Goal: Transaction & Acquisition: Purchase product/service

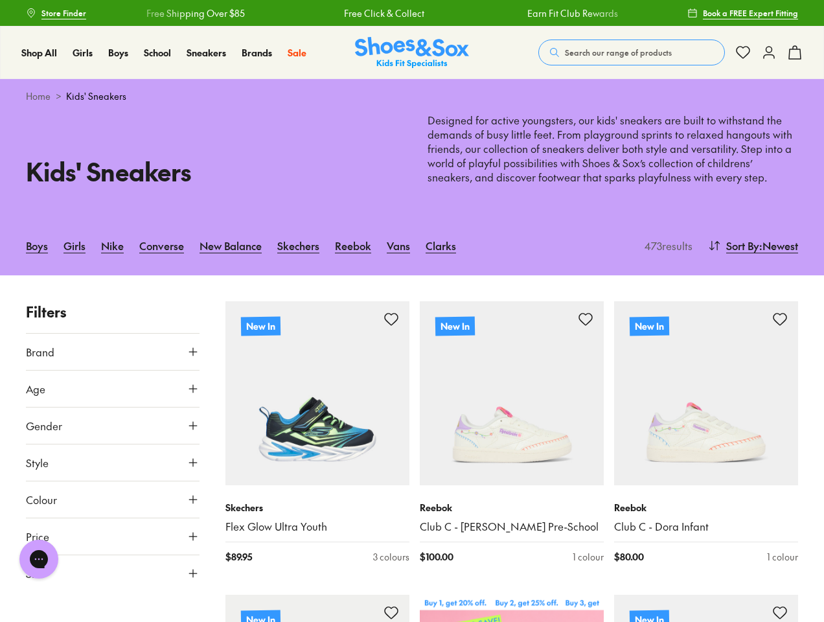
click at [631, 52] on span "Search our range of products" at bounding box center [618, 53] width 107 height 12
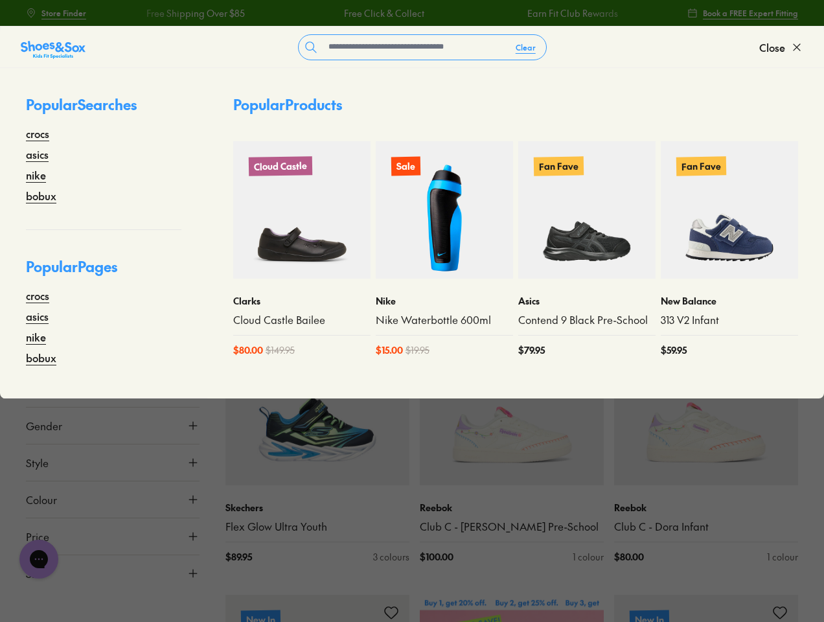
click at [526, 47] on button "Clear" at bounding box center [525, 47] width 41 height 23
click at [781, 47] on span "Close" at bounding box center [772, 48] width 26 height 16
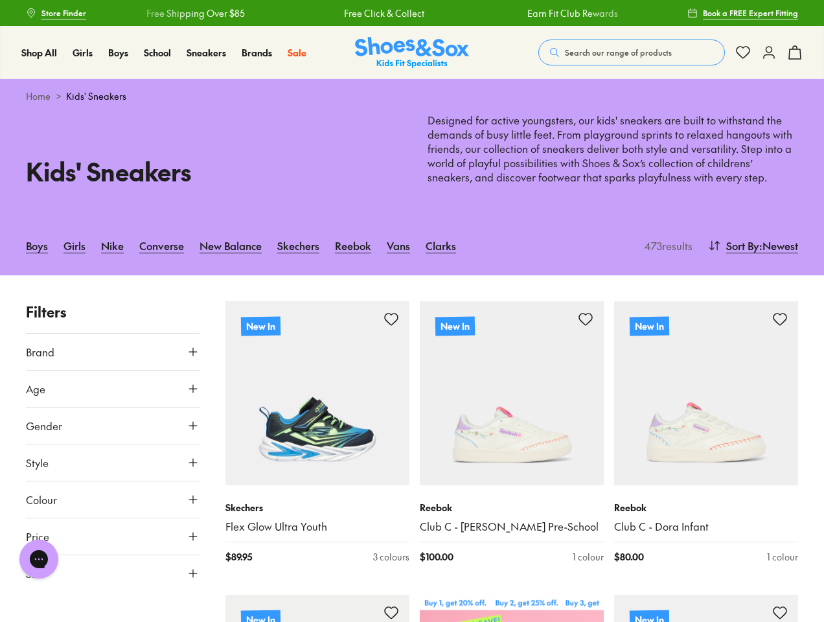
click at [795, 52] on icon at bounding box center [795, 53] width 16 height 16
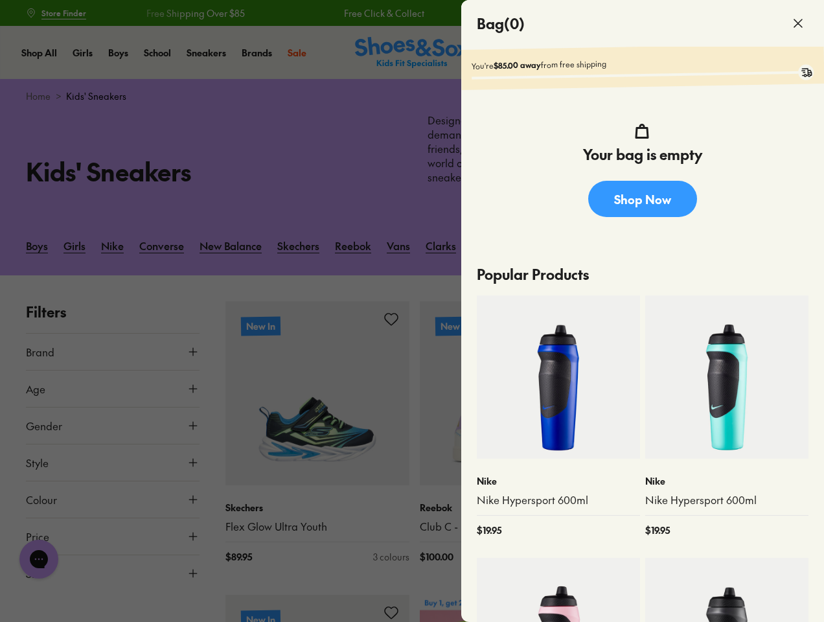
click at [751, 245] on div at bounding box center [412, 311] width 824 height 622
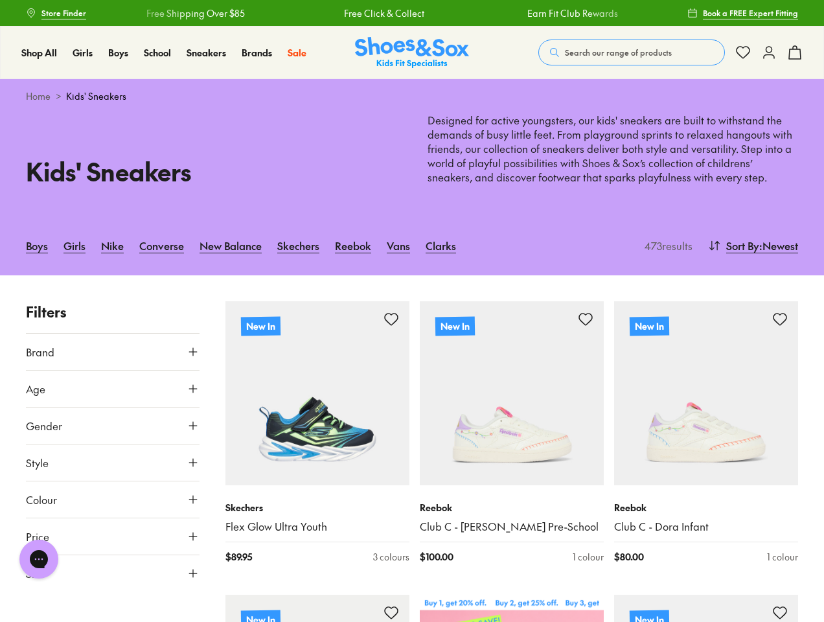
click at [113, 352] on button "Brand" at bounding box center [113, 352] width 174 height 36
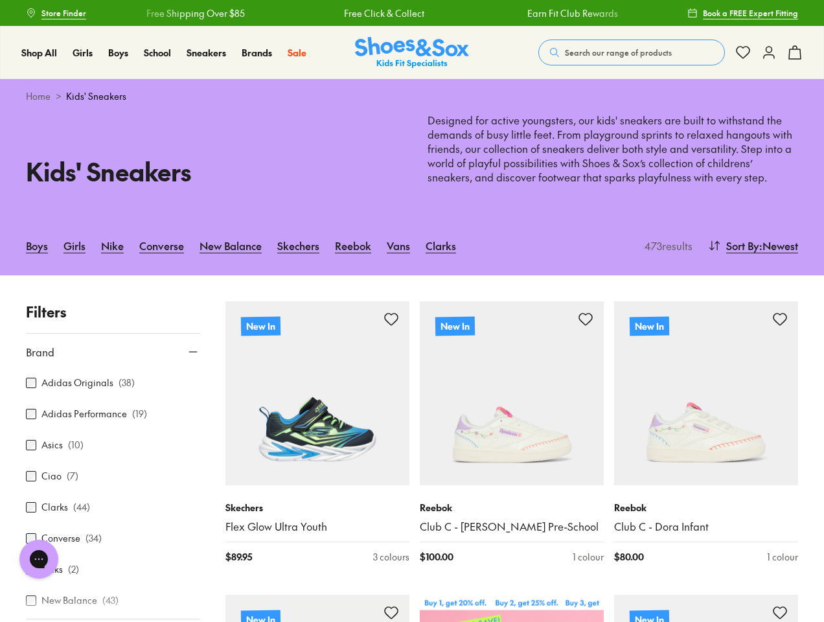
click at [31, 600] on div at bounding box center [113, 606] width 174 height 26
click at [113, 389] on div "Adidas Originals ( 38 )" at bounding box center [113, 383] width 174 height 16
click at [113, 426] on div "Adidas Originals ( 38 ) Adidas Performance ( 19 ) Asics ( 10 ) Ciao ( 7 ) Clark…" at bounding box center [113, 593] width 174 height 446
